Goal: Task Accomplishment & Management: Manage account settings

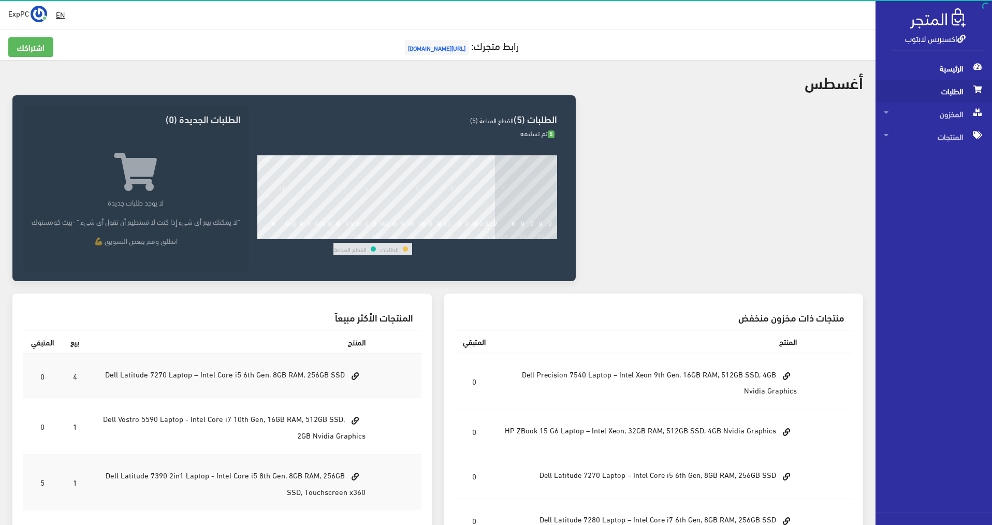
click at [946, 91] on span "الطلبات" at bounding box center [934, 91] width 100 height 23
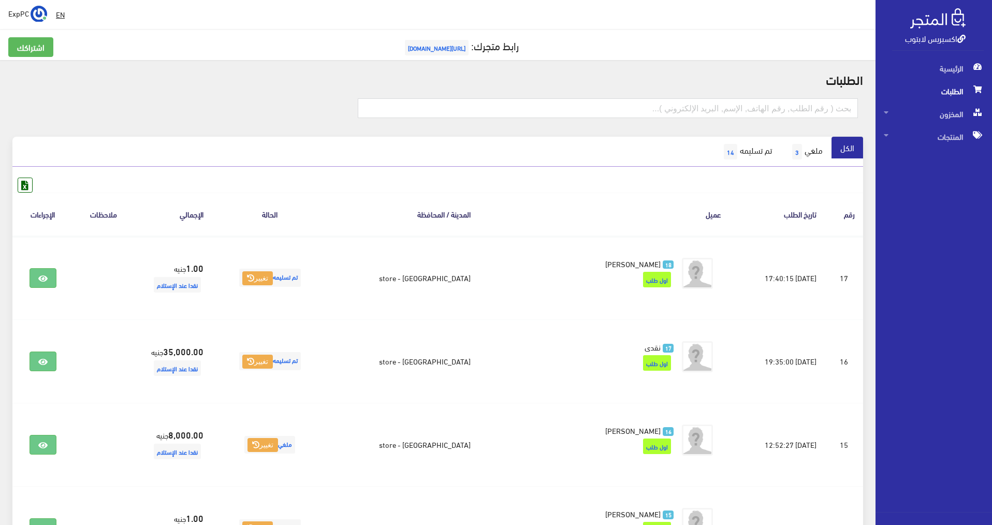
click at [947, 93] on span "الطلبات" at bounding box center [934, 91] width 100 height 23
click at [949, 95] on span "الطلبات" at bounding box center [934, 91] width 100 height 23
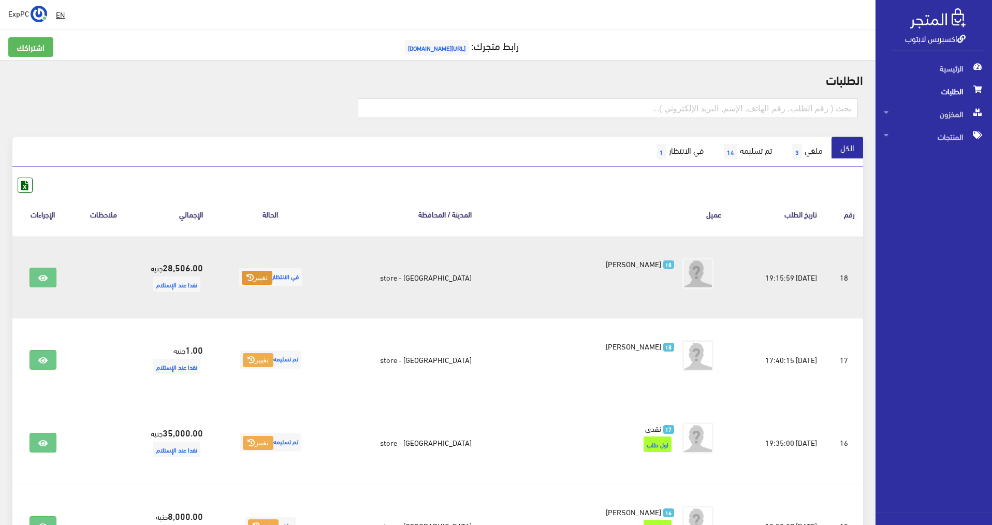
click at [272, 282] on button "تغيير" at bounding box center [257, 278] width 31 height 14
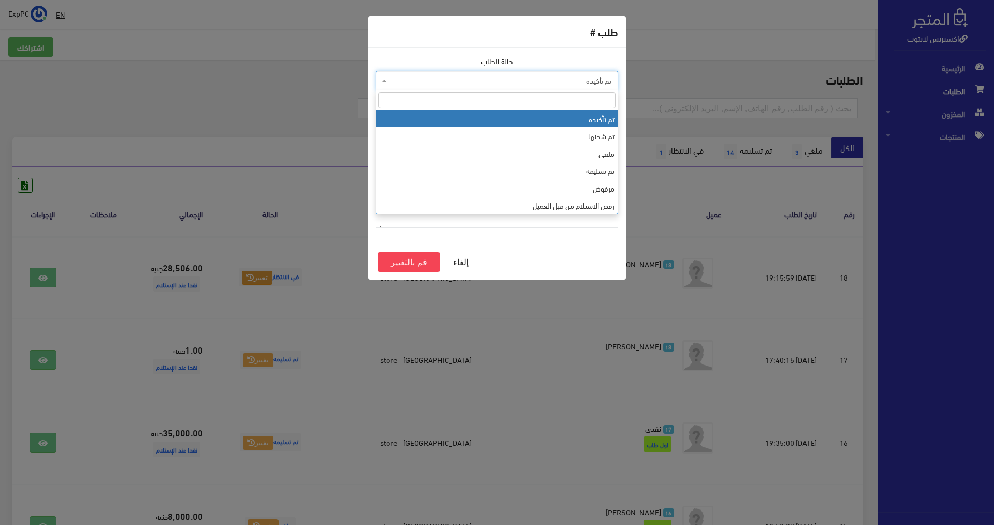
click at [484, 77] on span "تم تأكيده" at bounding box center [500, 81] width 223 height 10
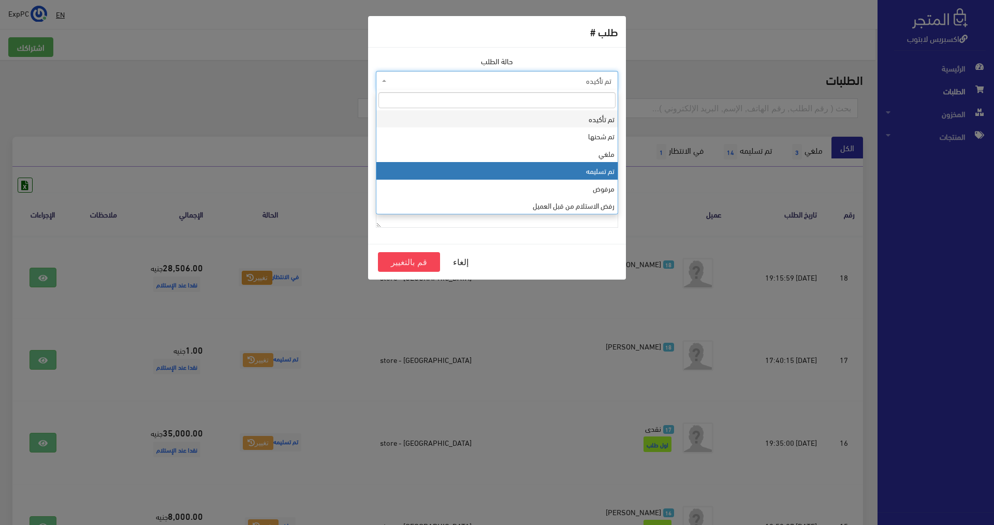
select select "4"
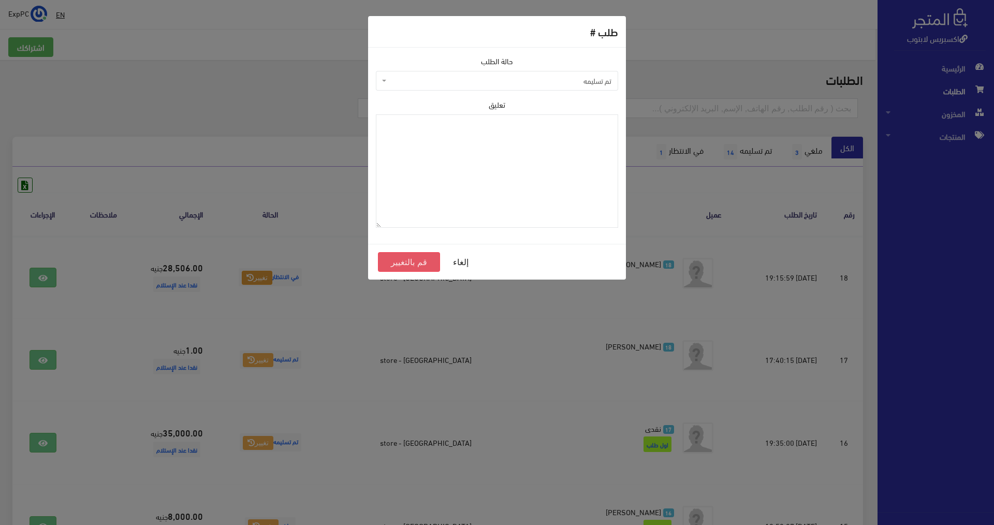
click at [420, 262] on button "قم بالتغيير" at bounding box center [409, 262] width 62 height 20
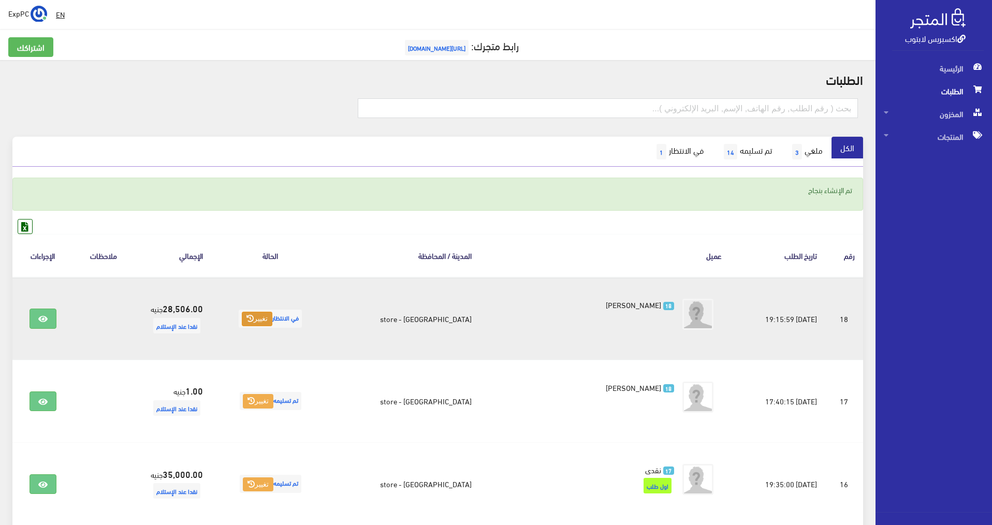
click at [272, 317] on button "تغيير" at bounding box center [257, 319] width 31 height 14
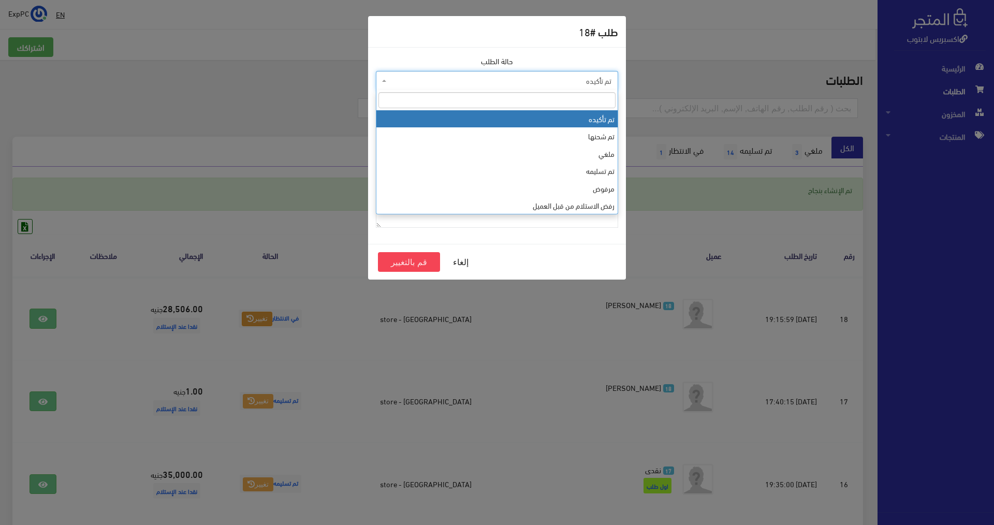
click at [460, 77] on span "تم تأكيده" at bounding box center [500, 81] width 223 height 10
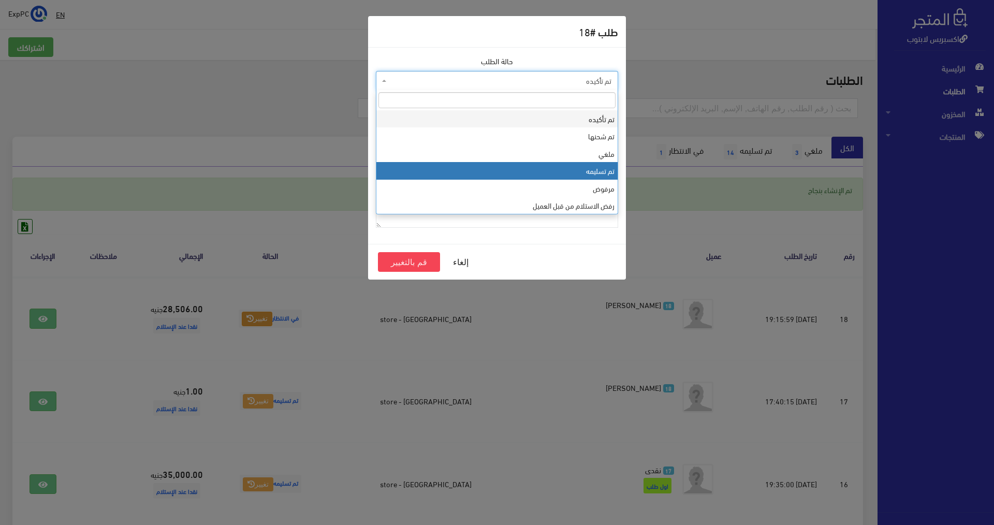
select select "4"
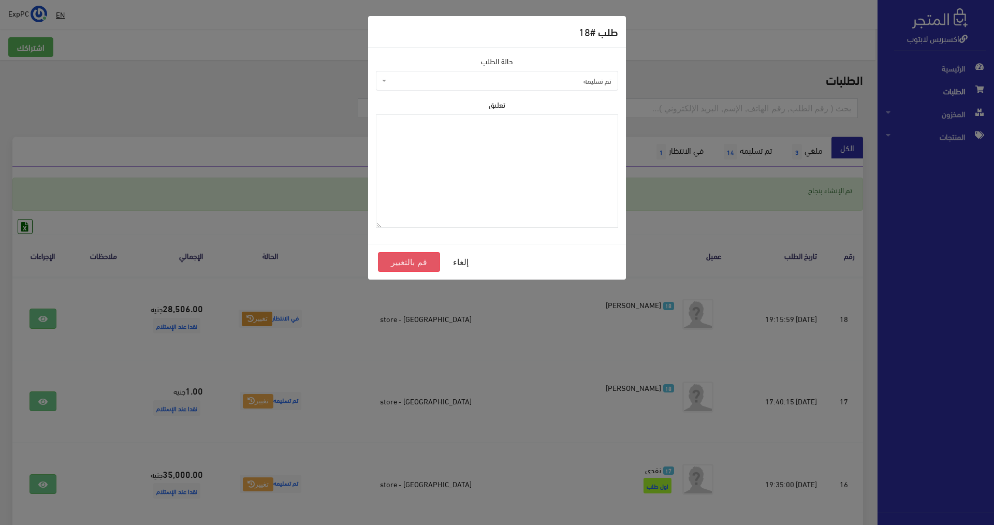
click at [417, 262] on button "قم بالتغيير" at bounding box center [409, 262] width 62 height 20
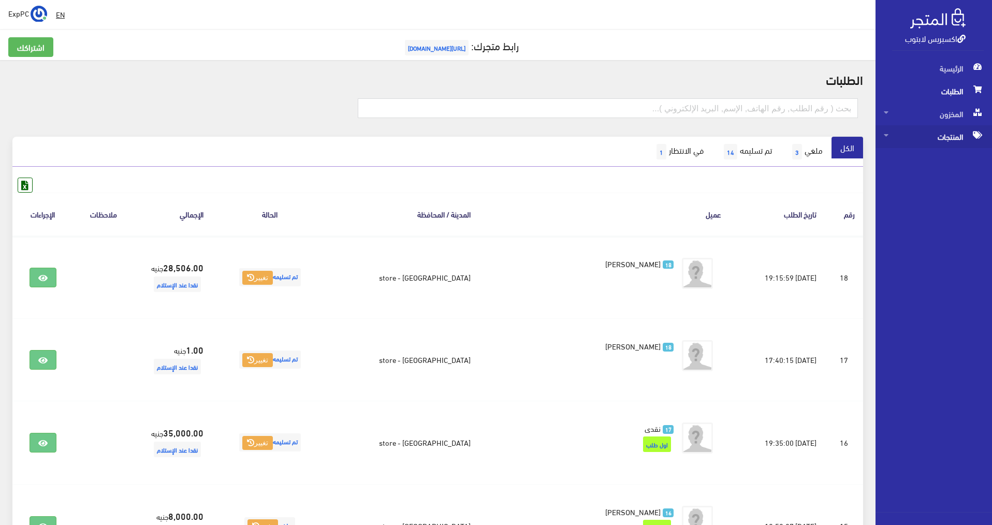
click at [938, 140] on span "المنتجات" at bounding box center [934, 136] width 100 height 23
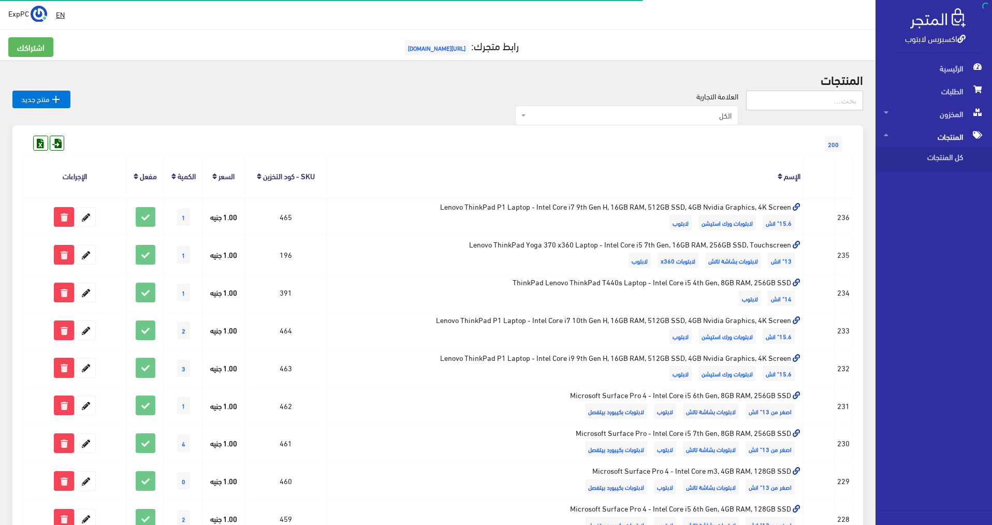
click at [851, 93] on input "text" at bounding box center [804, 101] width 117 height 20
type input "شسعس"
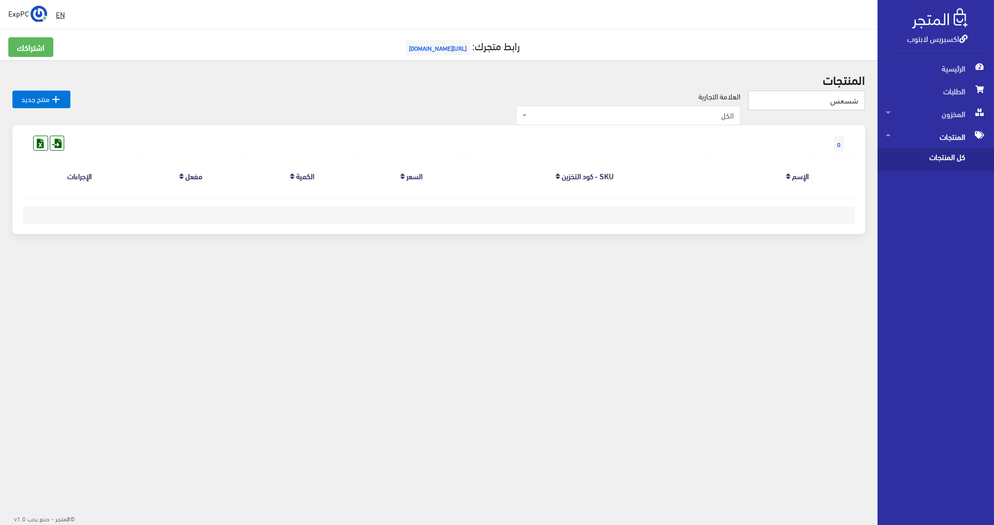
click at [852, 93] on input "شسعس" at bounding box center [806, 101] width 117 height 20
type input "asus"
